Goal: Task Accomplishment & Management: Manage account settings

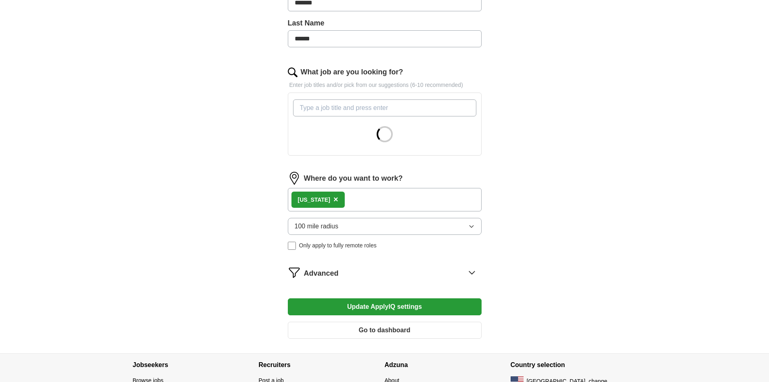
scroll to position [258, 0]
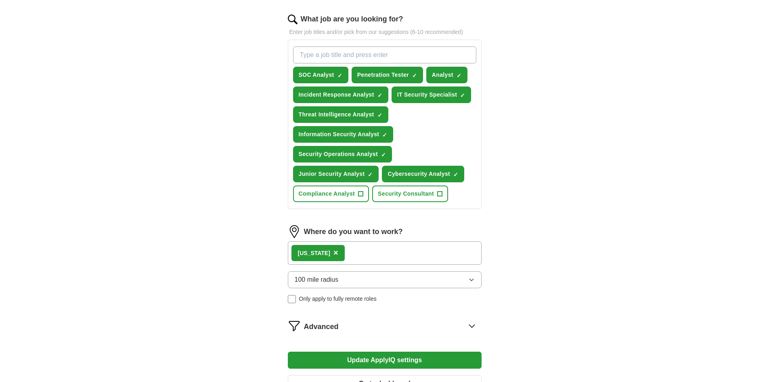
drag, startPoint x: 417, startPoint y: 250, endPoint x: 412, endPoint y: 254, distance: 6.7
click at [417, 250] on div "[US_STATE] ×" at bounding box center [385, 252] width 194 height 23
click at [365, 254] on div "[US_STATE] ×" at bounding box center [385, 252] width 194 height 23
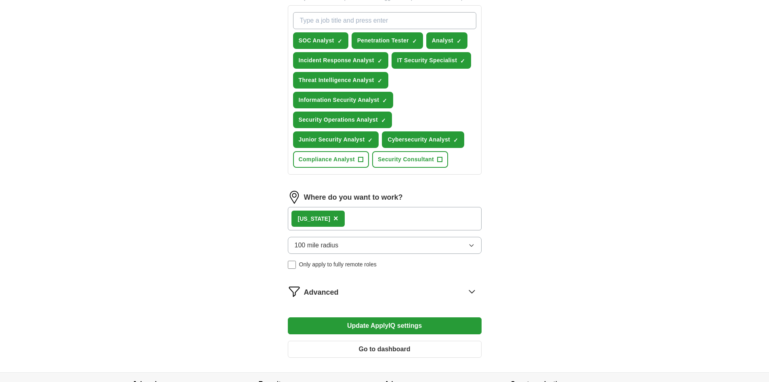
scroll to position [338, 0]
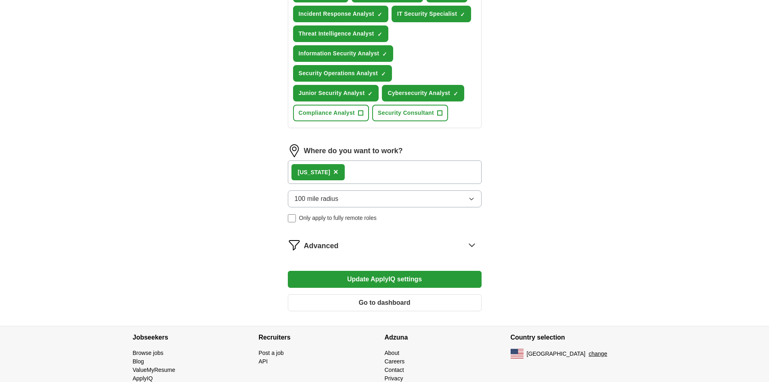
click at [357, 198] on button "100 mile radius" at bounding box center [385, 198] width 194 height 17
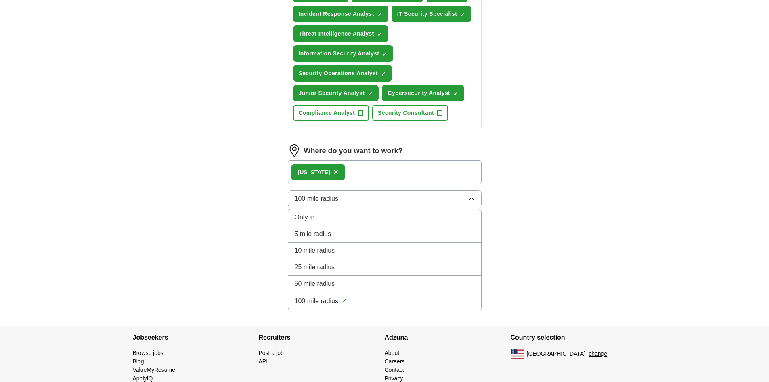
drag, startPoint x: 542, startPoint y: 182, endPoint x: 528, endPoint y: 182, distance: 14.1
click at [541, 182] on div "ApplyIQ Let ApplyIQ do the hard work of searching and applying for jobs. Just t…" at bounding box center [384, 5] width 517 height 639
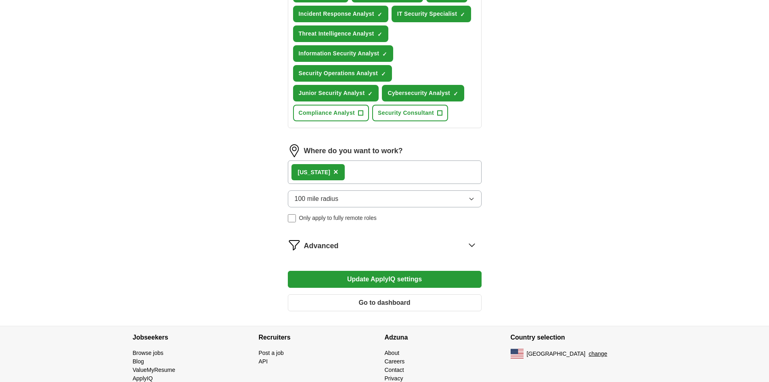
click at [389, 171] on div "[US_STATE] ×" at bounding box center [385, 171] width 194 height 23
click at [318, 173] on div "[US_STATE]" at bounding box center [314, 172] width 32 height 8
click at [374, 173] on div "[US_STATE] ×" at bounding box center [385, 171] width 194 height 23
click at [408, 277] on button "Update ApplyIQ settings" at bounding box center [385, 279] width 194 height 17
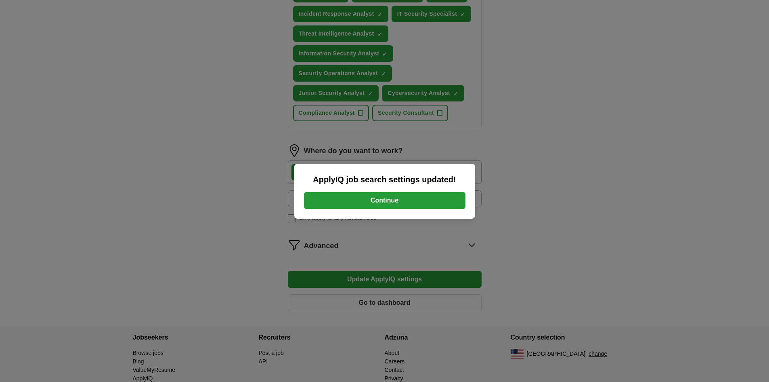
click at [391, 196] on button "Continue" at bounding box center [385, 200] width 162 height 17
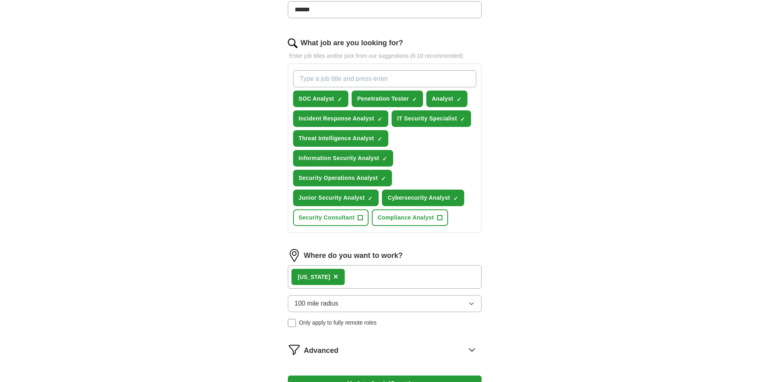
scroll to position [283, 0]
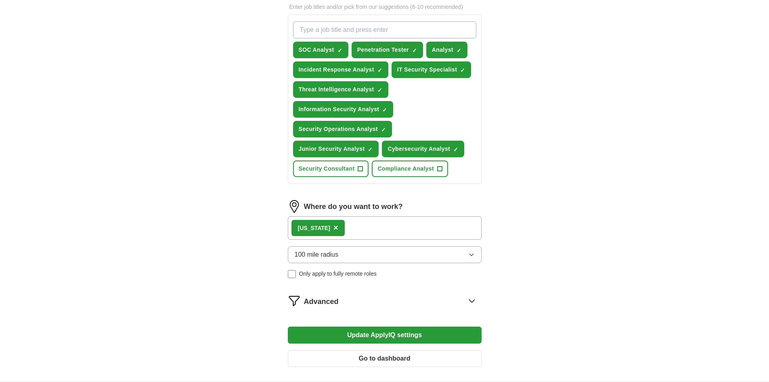
drag, startPoint x: 414, startPoint y: 233, endPoint x: 362, endPoint y: 228, distance: 52.3
click at [412, 232] on div "[US_STATE] ×" at bounding box center [385, 227] width 194 height 23
click at [338, 228] on span "×" at bounding box center [336, 227] width 5 height 9
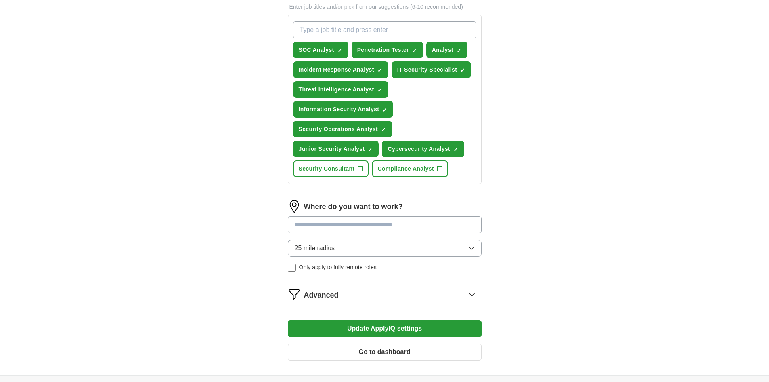
click at [324, 226] on input at bounding box center [385, 224] width 194 height 17
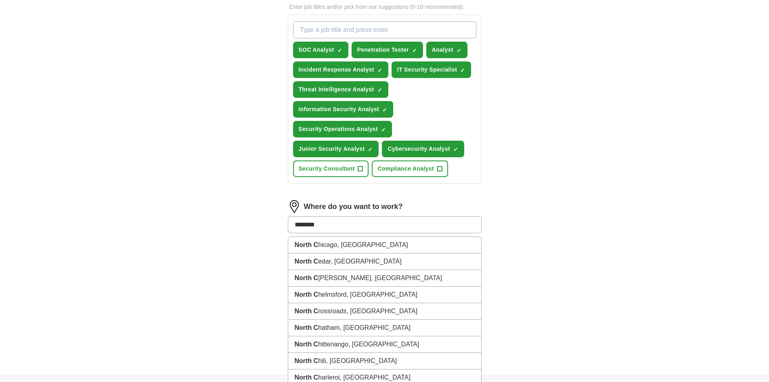
type input "*********"
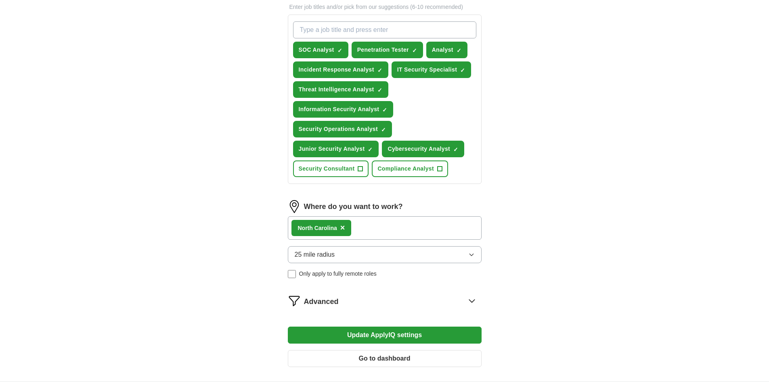
click at [383, 222] on div "North Car olina ×" at bounding box center [385, 227] width 194 height 23
click at [345, 227] on span "×" at bounding box center [342, 227] width 5 height 9
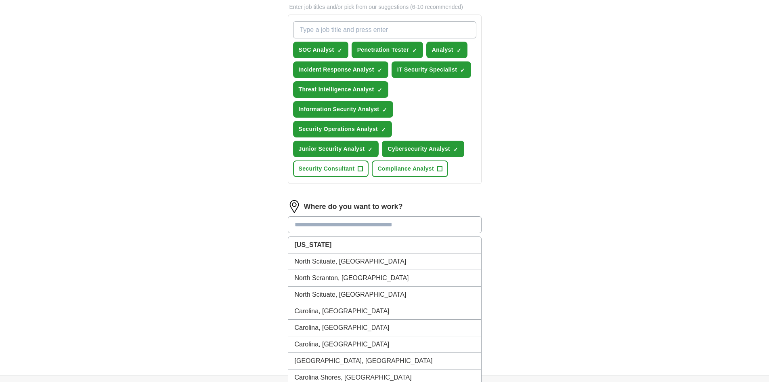
click at [342, 227] on input at bounding box center [385, 224] width 194 height 17
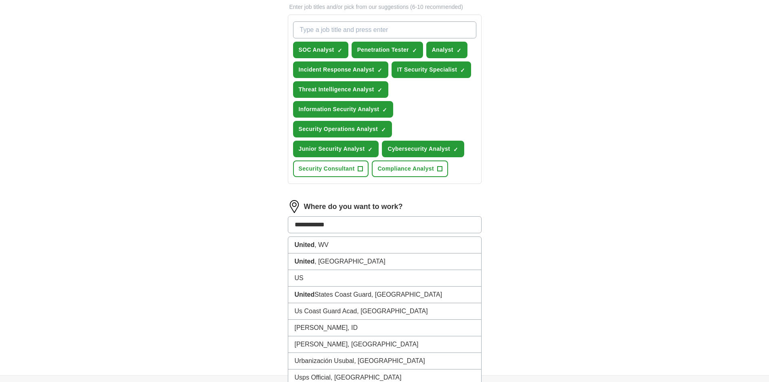
type input "**********"
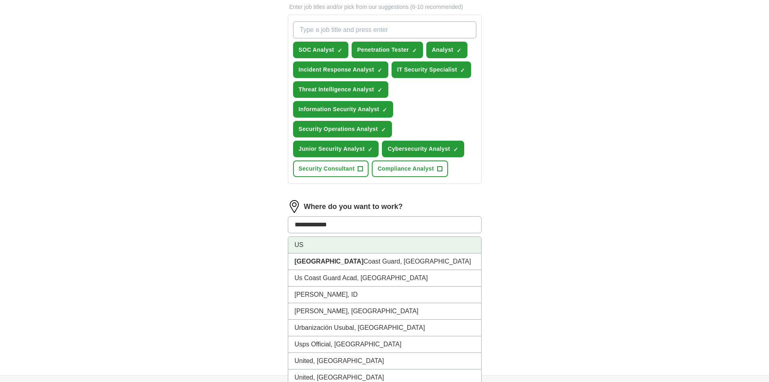
click at [338, 242] on li "US" at bounding box center [384, 245] width 193 height 17
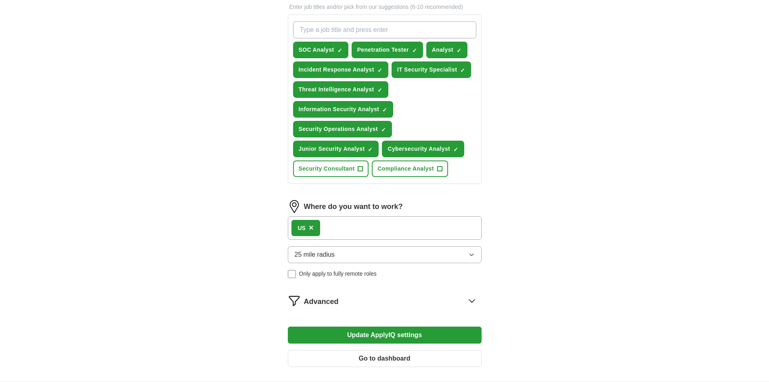
click at [473, 256] on icon "button" at bounding box center [472, 254] width 6 height 6
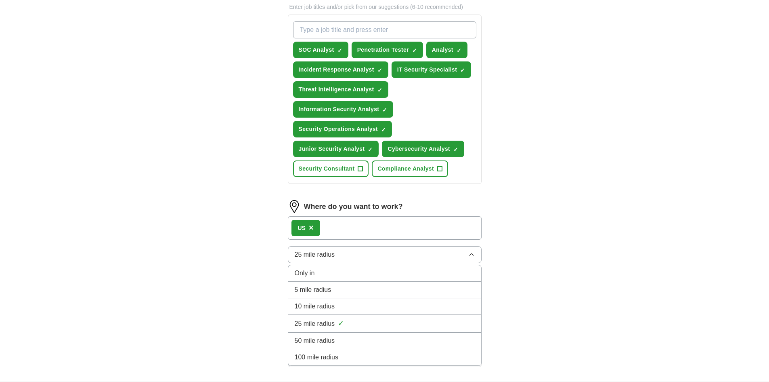
click at [380, 357] on div "100 mile radius" at bounding box center [385, 357] width 180 height 10
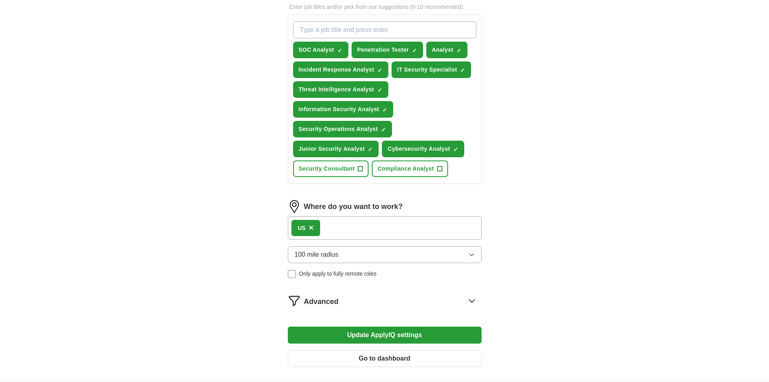
click at [389, 333] on button "Update ApplyIQ settings" at bounding box center [385, 334] width 194 height 17
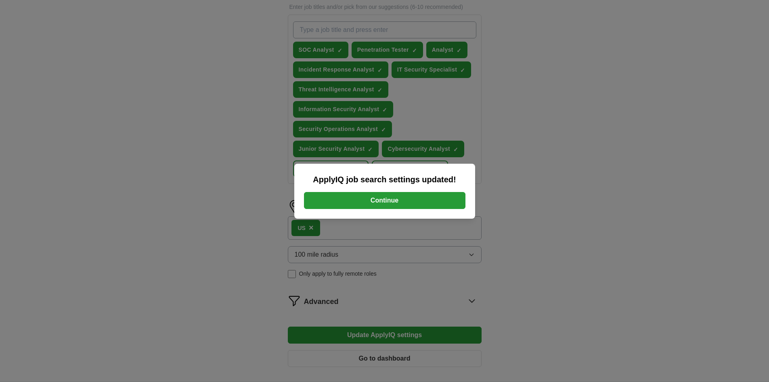
click at [391, 195] on button "Continue" at bounding box center [385, 200] width 162 height 17
